Goal: Find specific page/section: Find specific page/section

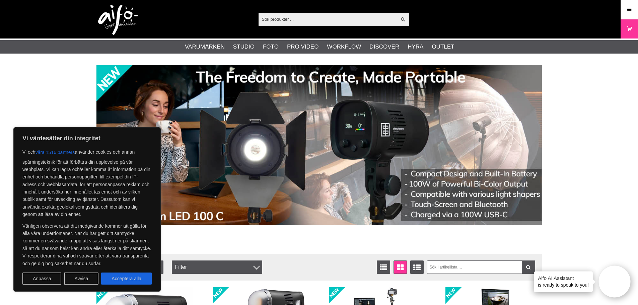
click at [289, 19] on input "text" at bounding box center [328, 19] width 138 height 10
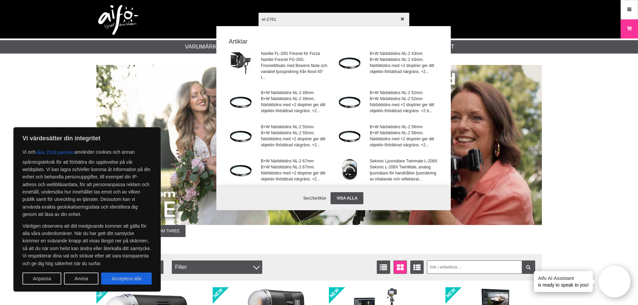
type input "el-27616"
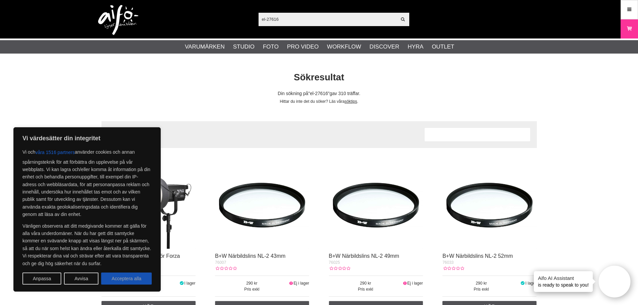
click at [128, 281] on button "Acceptera alla" at bounding box center [126, 279] width 51 height 12
checkbox input "true"
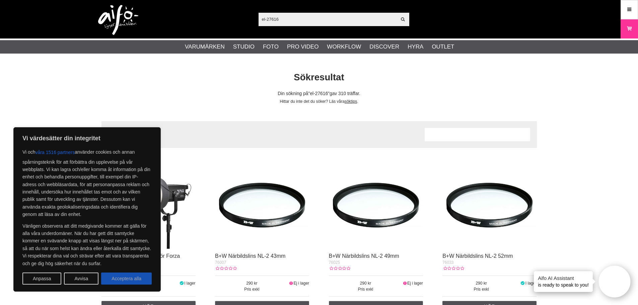
checkbox input "true"
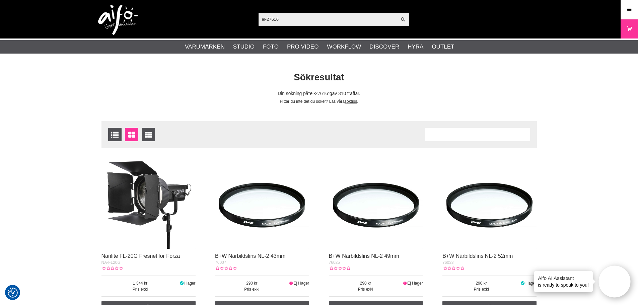
drag, startPoint x: 288, startPoint y: 20, endPoint x: 223, endPoint y: 21, distance: 64.6
click at [223, 21] on div "el-27616 Visa alla Artiklar Kategorier av artiklar Din sökning på gav inga träf…" at bounding box center [318, 19] width 455 height 39
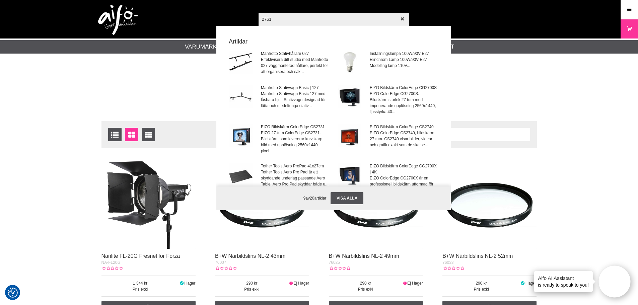
type input "27616"
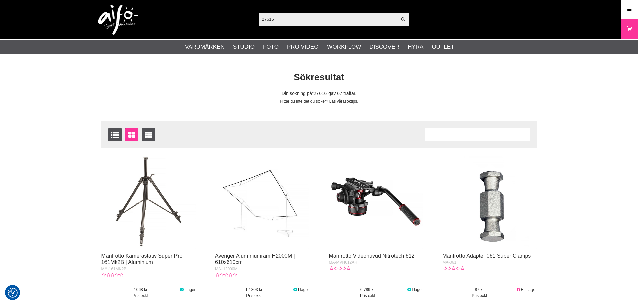
checkbox input "true"
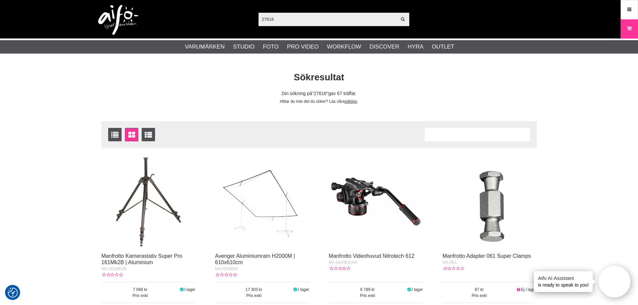
drag, startPoint x: 279, startPoint y: 20, endPoint x: 238, endPoint y: 26, distance: 41.6
click at [238, 26] on div "27616 Visa alla Artiklar Kategorier av artiklar Din sökning på gav inga träffar…" at bounding box center [318, 19] width 455 height 39
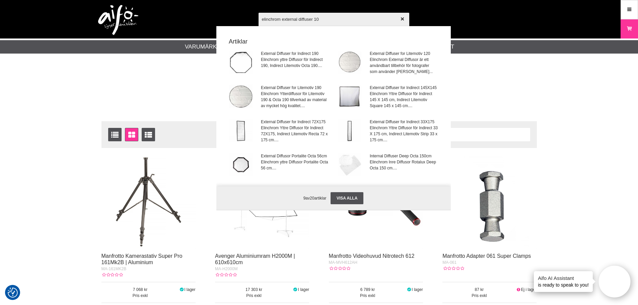
type input "elinchrom external diffuser 100"
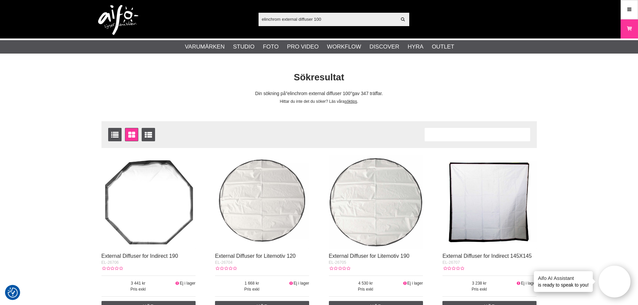
click at [327, 18] on input "elinchrom external diffuser 100" at bounding box center [328, 19] width 138 height 10
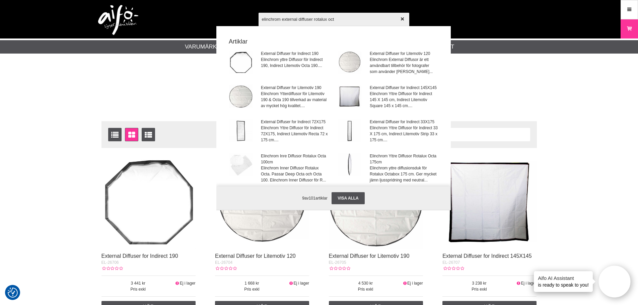
type input "elinchrom external diffuser rotalux octa"
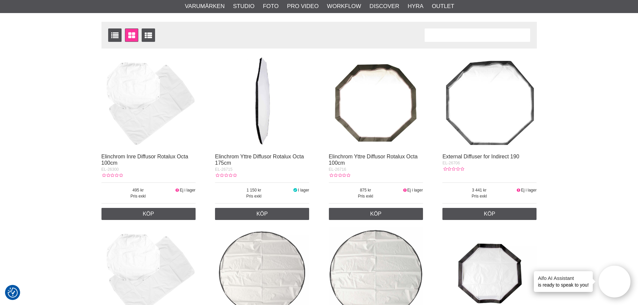
scroll to position [100, 0]
